Goal: Check status: Check status

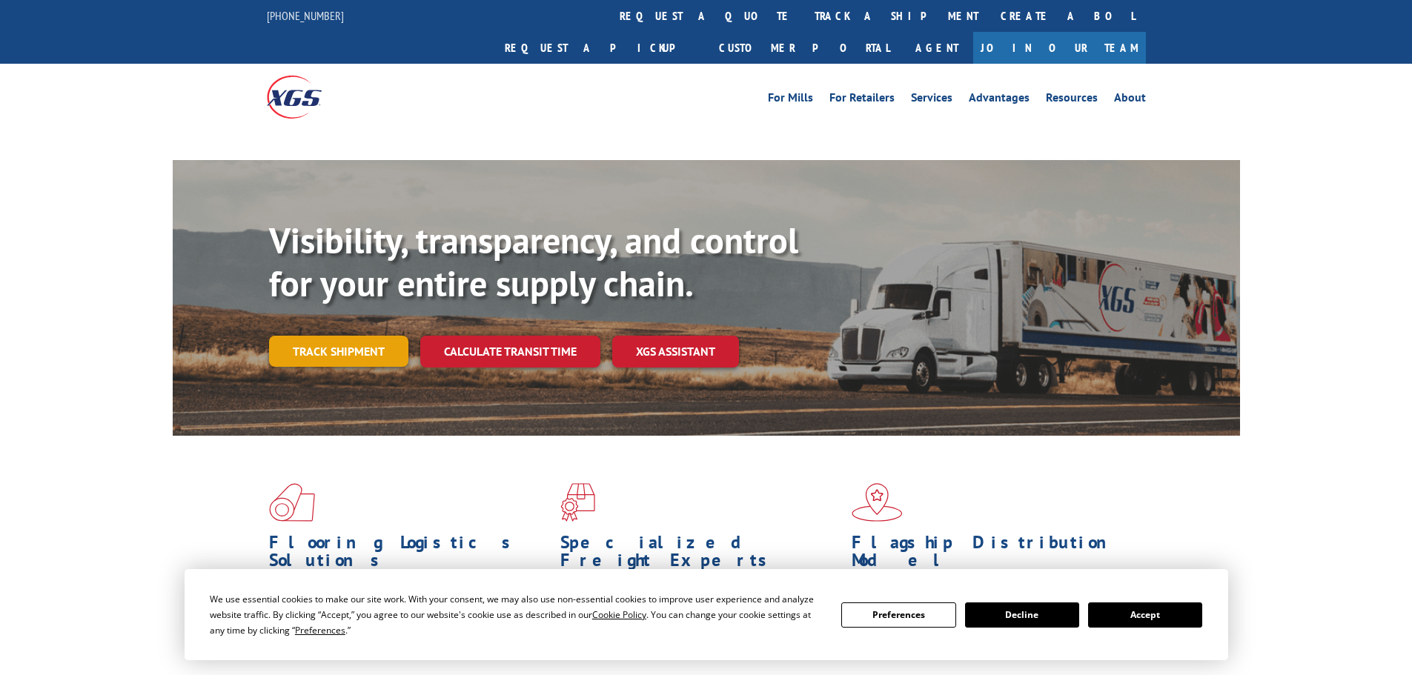
click at [323, 336] on link "Track shipment" at bounding box center [338, 351] width 139 height 31
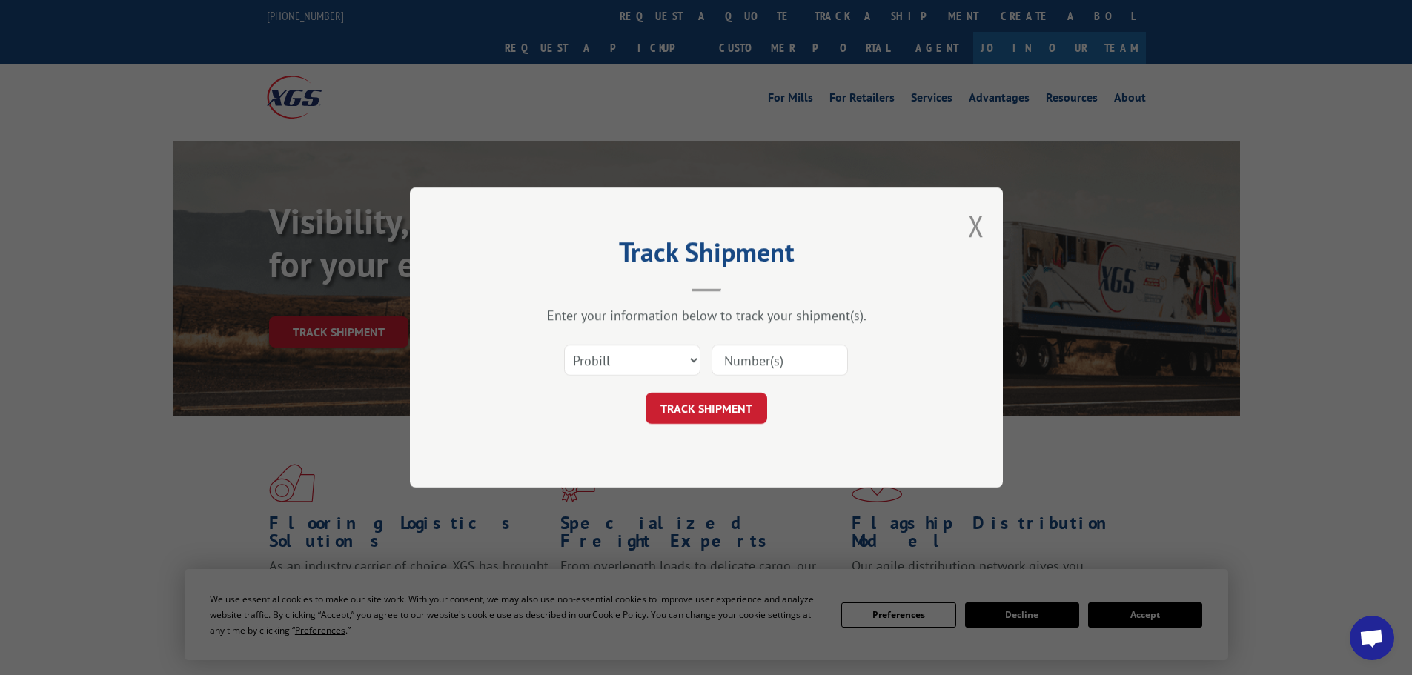
click at [738, 359] on input at bounding box center [780, 360] width 136 height 31
paste input "18505190"
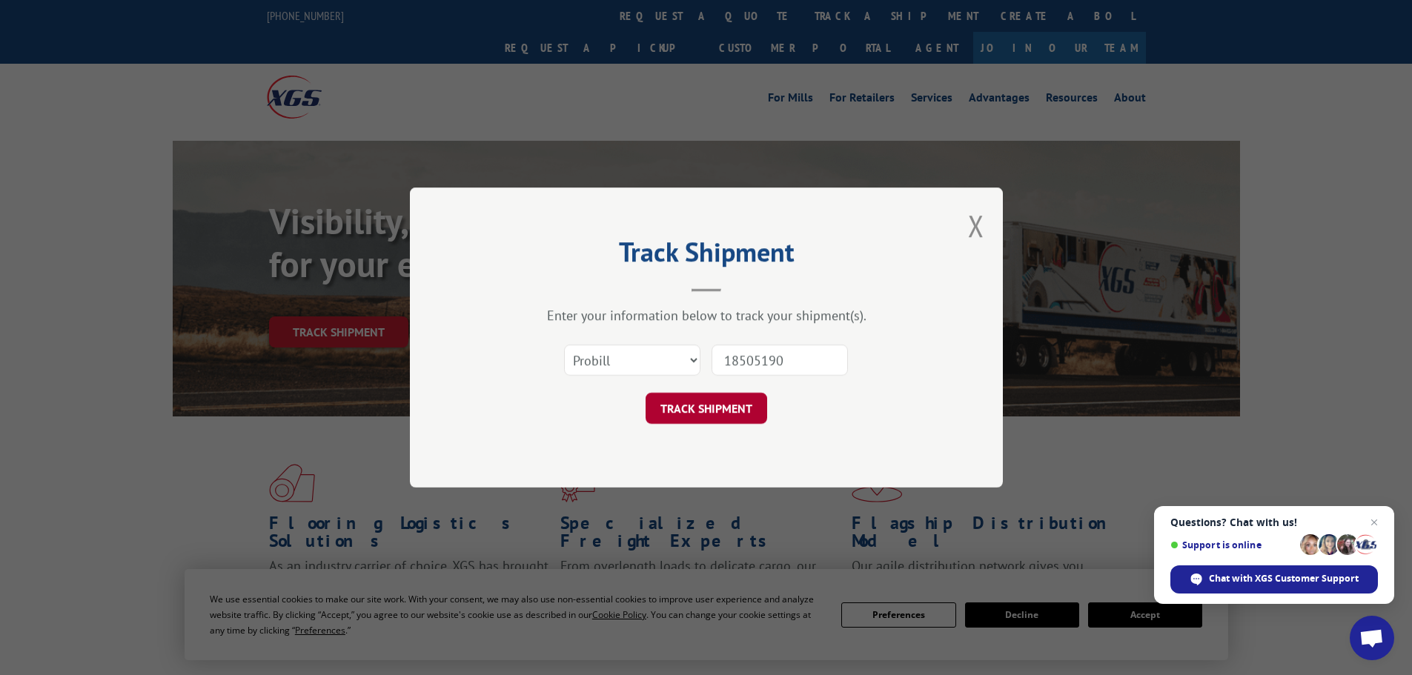
type input "18505190"
click at [704, 396] on button "TRACK SHIPMENT" at bounding box center [707, 408] width 122 height 31
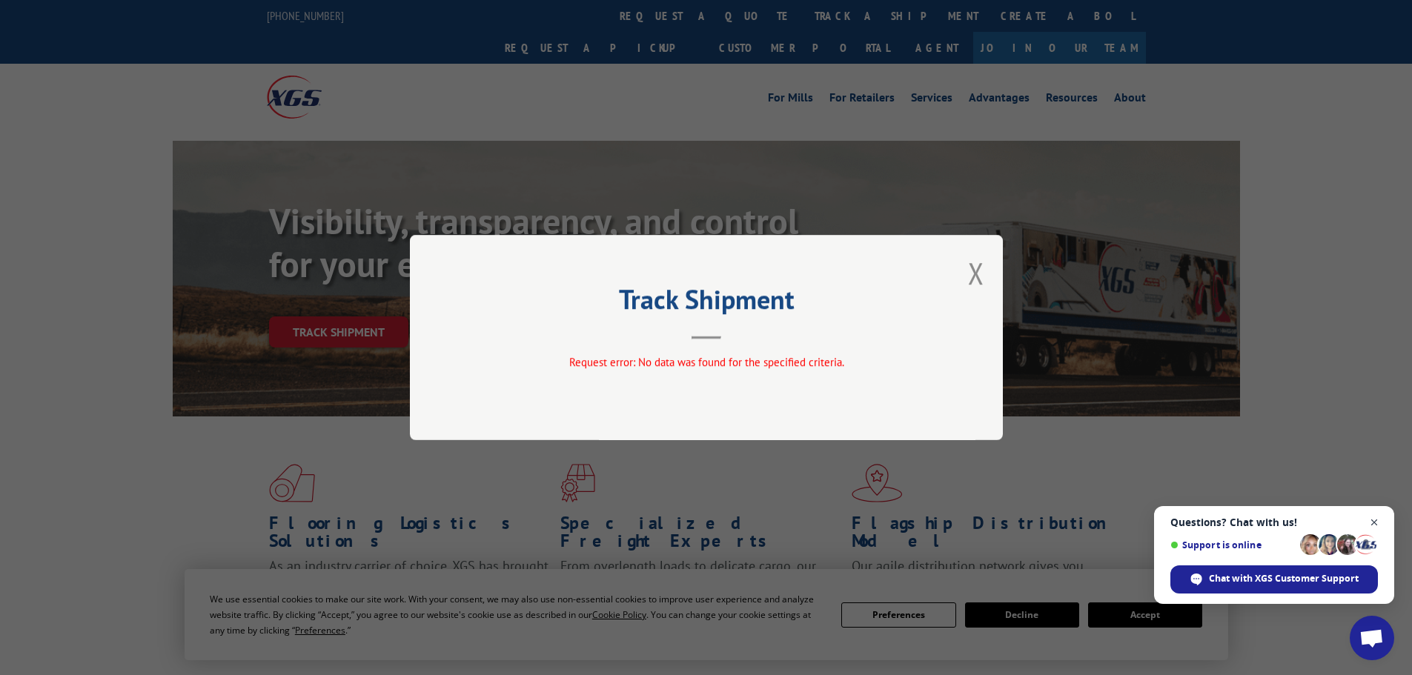
click at [1374, 523] on span "Close chat" at bounding box center [1375, 523] width 19 height 19
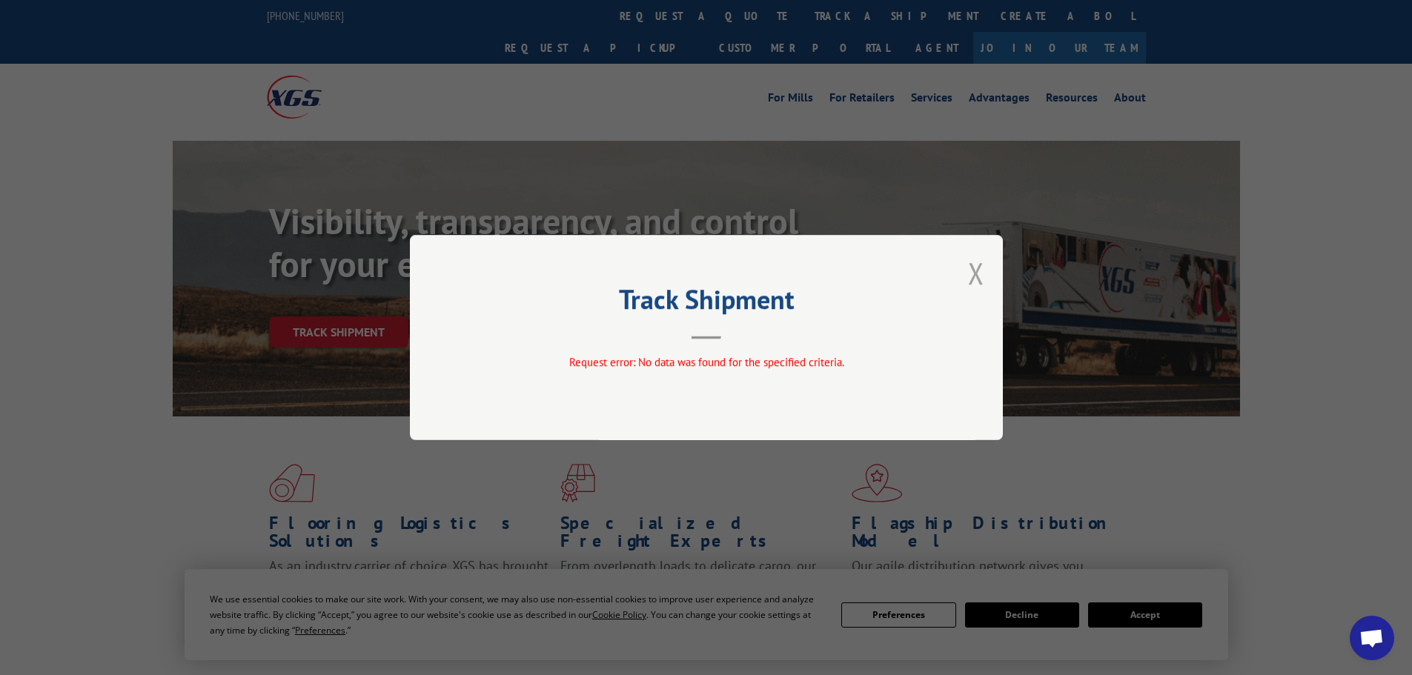
click at [980, 266] on button "Close modal" at bounding box center [976, 273] width 16 height 39
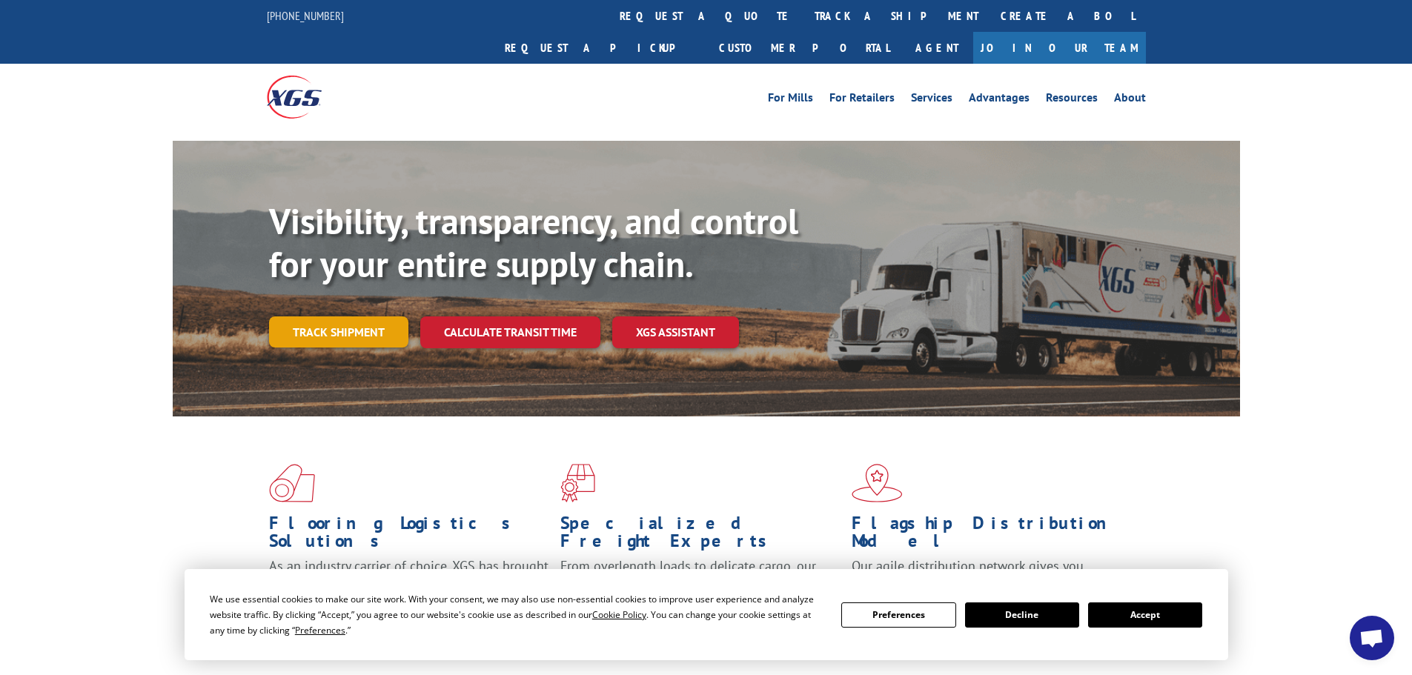
click at [370, 317] on link "Track shipment" at bounding box center [338, 332] width 139 height 31
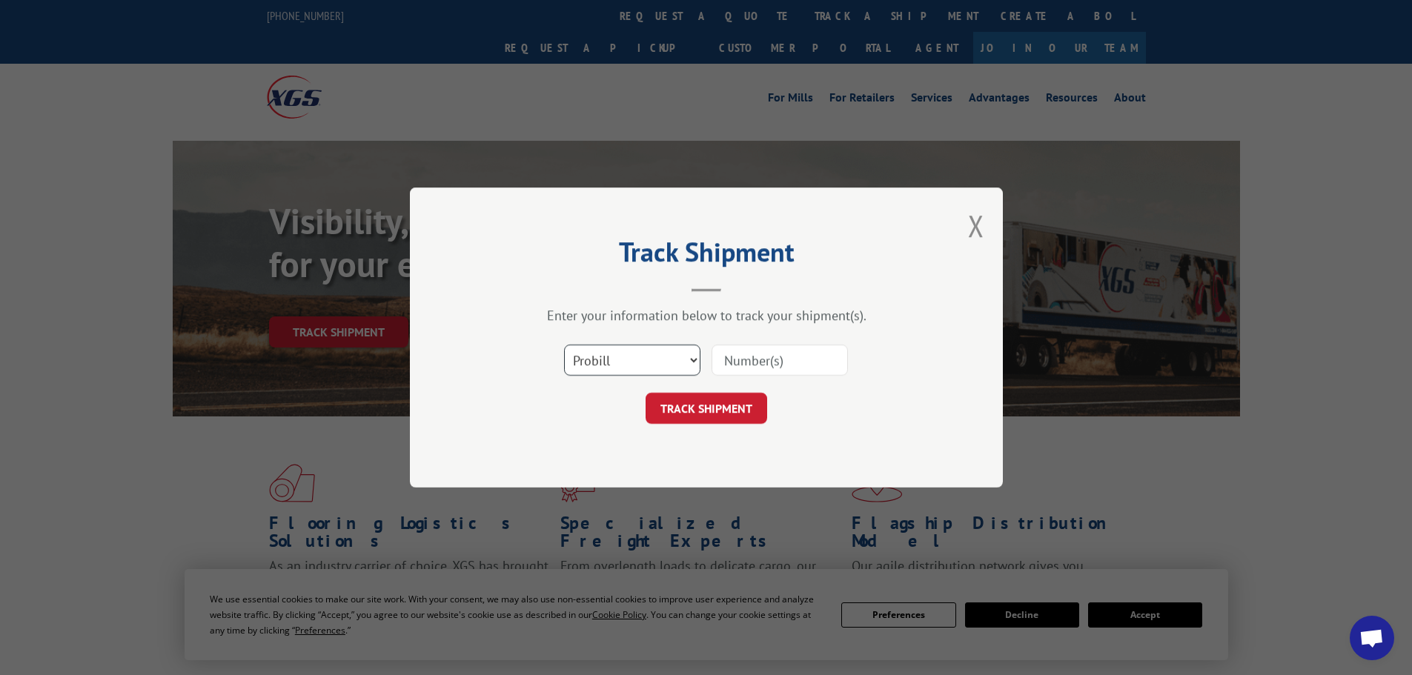
click at [650, 369] on select "Select category... Probill BOL PO" at bounding box center [632, 360] width 136 height 31
select select "po"
click at [564, 345] on select "Select category... Probill BOL PO" at bounding box center [632, 360] width 136 height 31
click at [752, 351] on input at bounding box center [780, 360] width 136 height 31
paste input "18505214"
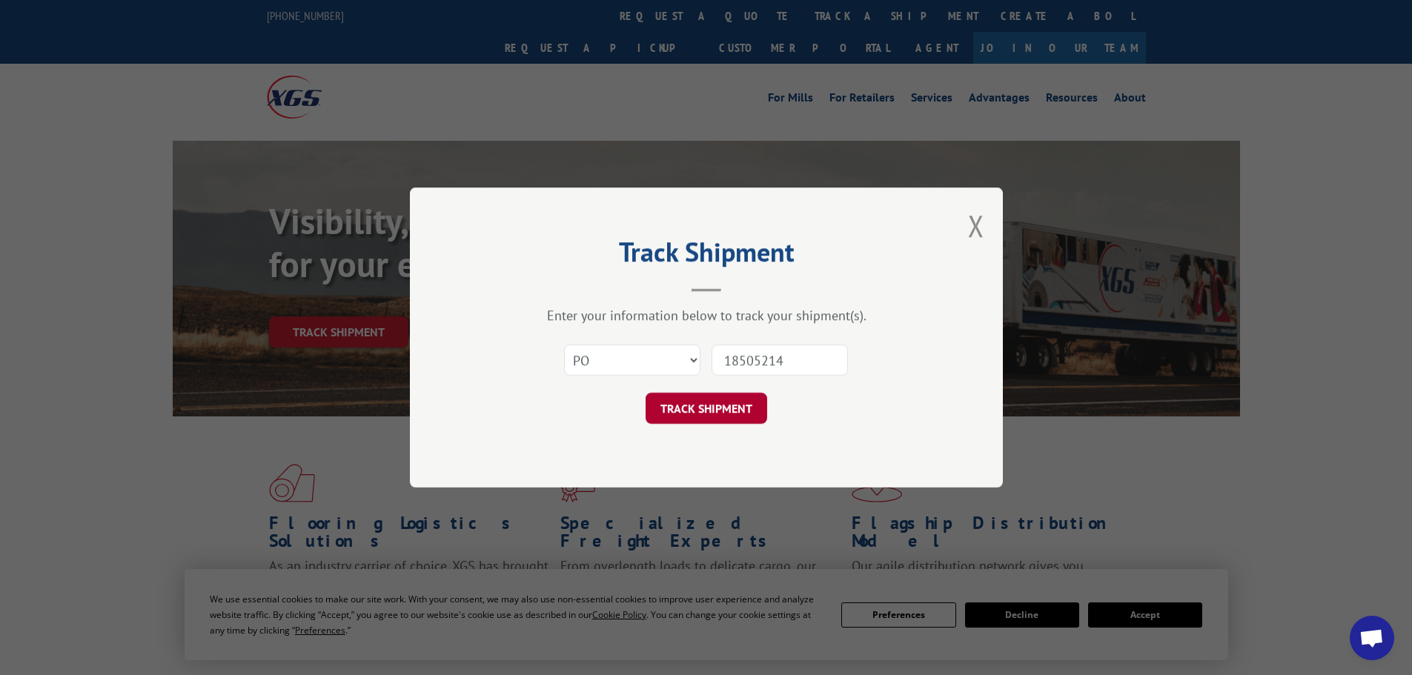
type input "18505214"
click at [736, 400] on button "TRACK SHIPMENT" at bounding box center [707, 408] width 122 height 31
